Goal: Check status: Check status

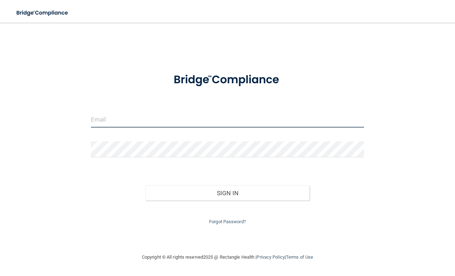
click at [187, 120] on input "email" at bounding box center [227, 119] width 273 height 16
type input "[EMAIL_ADDRESS][DOMAIN_NAME]"
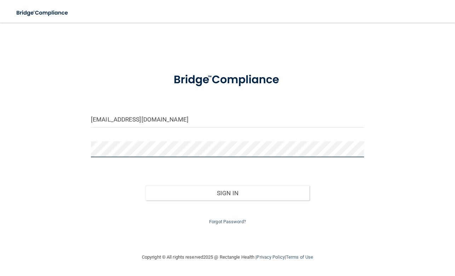
click at [145, 185] on button "Sign In" at bounding box center [227, 193] width 164 height 16
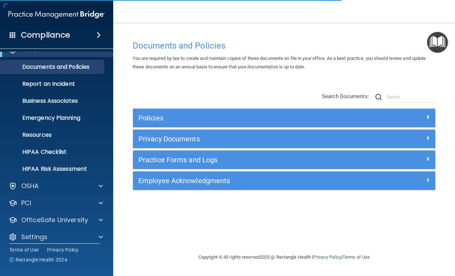
scroll to position [18, 0]
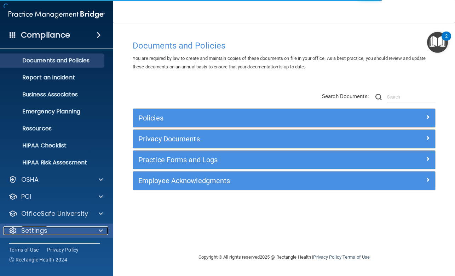
click at [97, 229] on div at bounding box center [100, 230] width 18 height 8
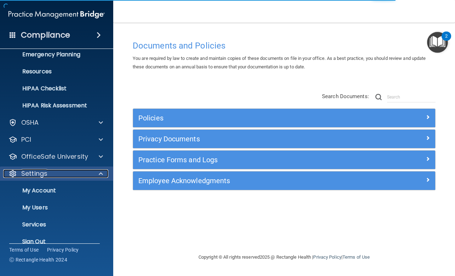
scroll to position [86, 0]
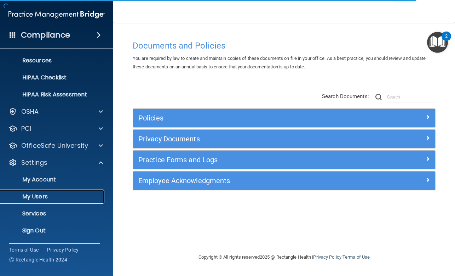
click at [39, 196] on p "My Users" at bounding box center [53, 196] width 97 height 7
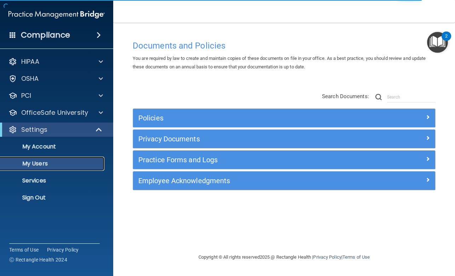
select select "20"
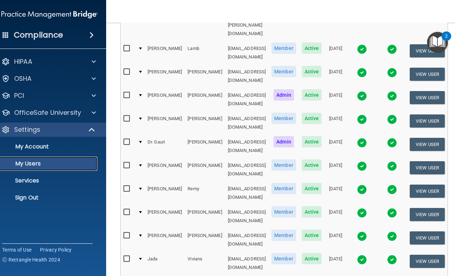
scroll to position [248, 0]
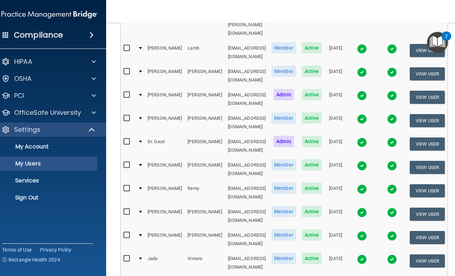
click at [367, 161] on img at bounding box center [362, 166] width 10 height 10
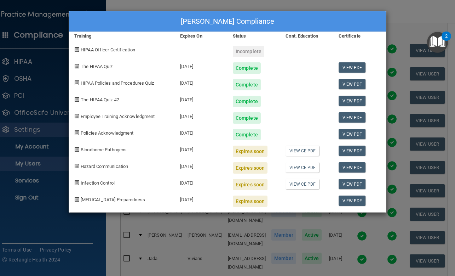
click at [244, 6] on div "[PERSON_NAME] Compliance Training Expires On Status Cont. Education Certificate…" at bounding box center [227, 138] width 455 height 276
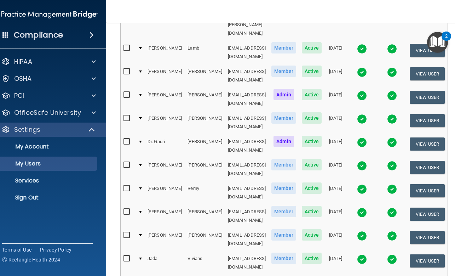
click at [367, 231] on img at bounding box center [362, 236] width 10 height 10
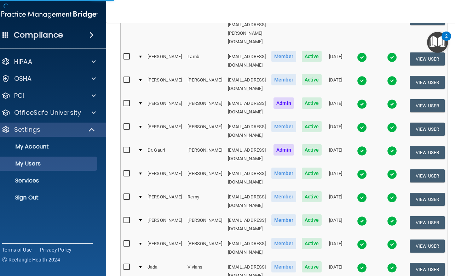
click at [367, 239] on img at bounding box center [362, 244] width 10 height 10
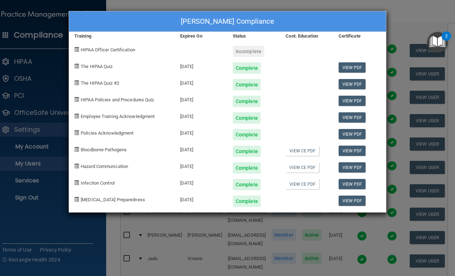
click at [415, 7] on div "[PERSON_NAME] Compliance Training Expires On Status Cont. Education Certificate…" at bounding box center [227, 138] width 455 height 276
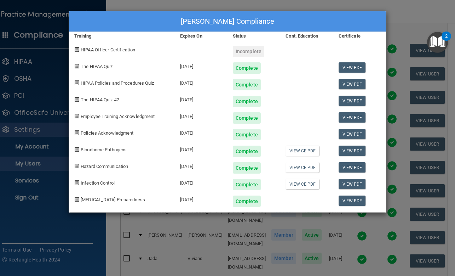
click at [419, 8] on div "[PERSON_NAME] Compliance Training Expires On Status Cont. Education Certificate…" at bounding box center [227, 138] width 455 height 276
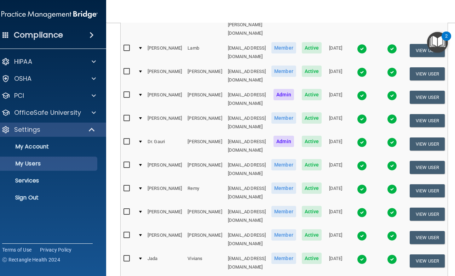
click at [367, 137] on img at bounding box center [362, 142] width 10 height 10
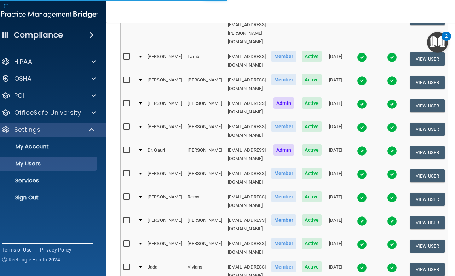
click at [367, 146] on img at bounding box center [362, 151] width 10 height 10
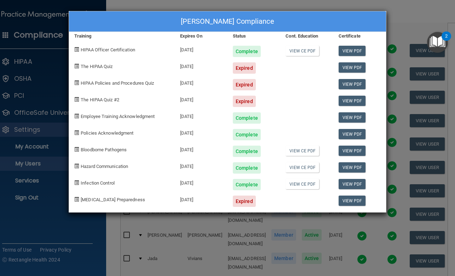
click at [424, 13] on div "[PERSON_NAME] Compliance Training Expires On Status Cont. Education Certificate…" at bounding box center [227, 138] width 455 height 276
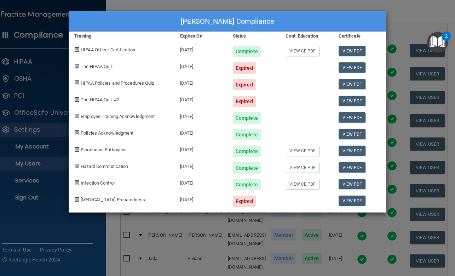
click at [421, 15] on div "[PERSON_NAME] Compliance Training Expires On Status Cont. Education Certificate…" at bounding box center [227, 138] width 455 height 276
